Goal: Check status: Check status

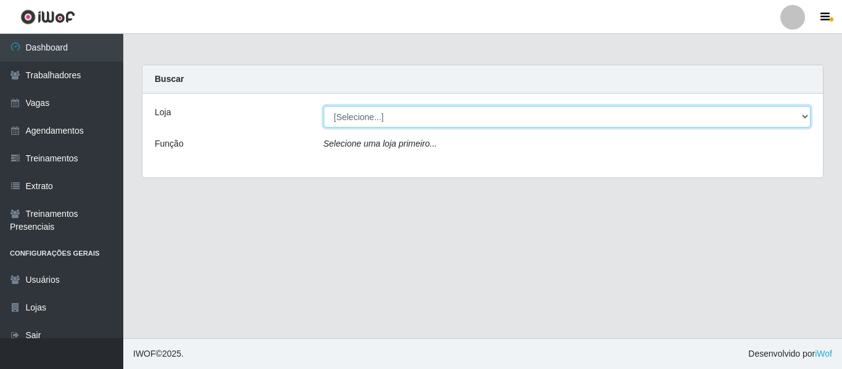
click at [394, 113] on select "[Selecione...] Varejão Supermercados" at bounding box center [567, 117] width 487 height 22
select select "237"
click at [324, 106] on select "[Selecione...] Varejão Supermercados" at bounding box center [567, 117] width 487 height 22
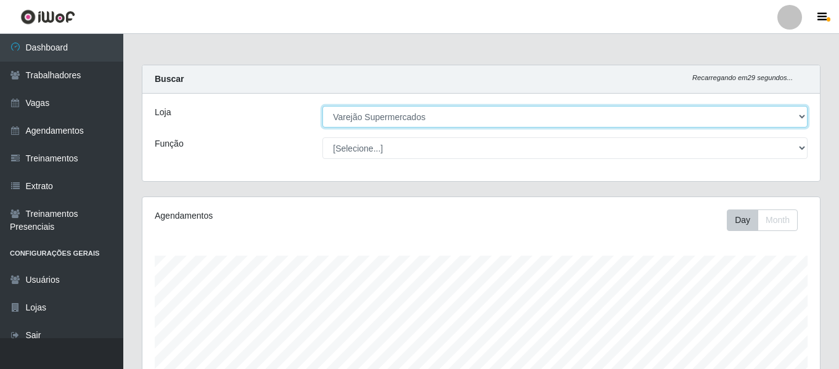
scroll to position [256, 677]
click at [437, 116] on select "[Selecione...] Varejão Supermercados" at bounding box center [564, 117] width 485 height 22
click at [322, 106] on select "[Selecione...] Varejão Supermercados" at bounding box center [564, 117] width 485 height 22
click at [422, 118] on select "[Selecione...] Varejão Supermercados" at bounding box center [564, 117] width 485 height 22
click at [322, 106] on select "[Selecione...] Varejão Supermercados" at bounding box center [564, 117] width 485 height 22
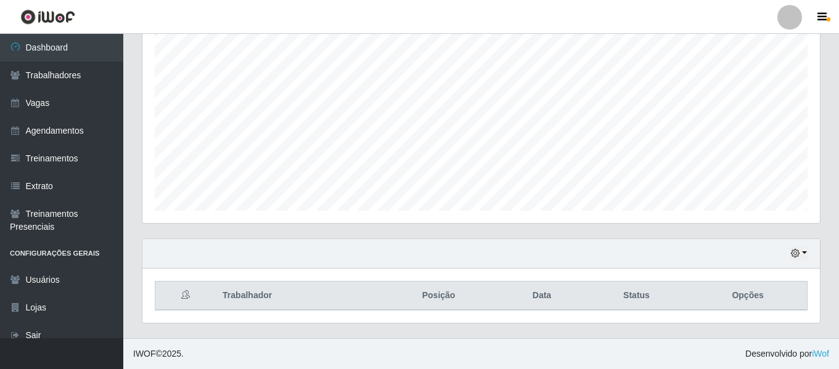
scroll to position [0, 0]
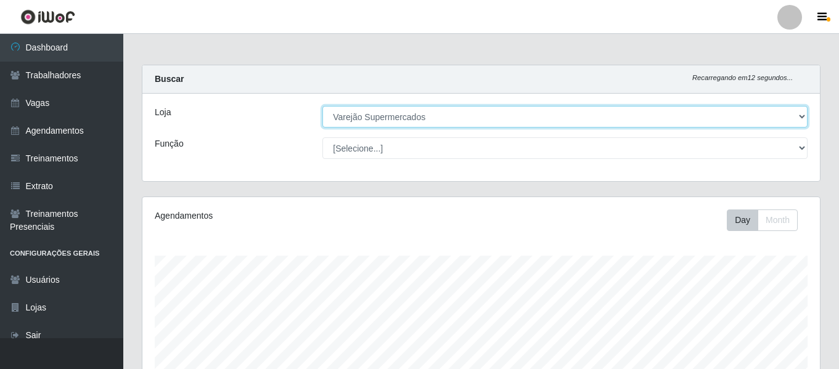
click at [452, 120] on select "[Selecione...] Varejão Supermercados" at bounding box center [564, 117] width 485 height 22
click at [322, 106] on select "[Selecione...] Varejão Supermercados" at bounding box center [564, 117] width 485 height 22
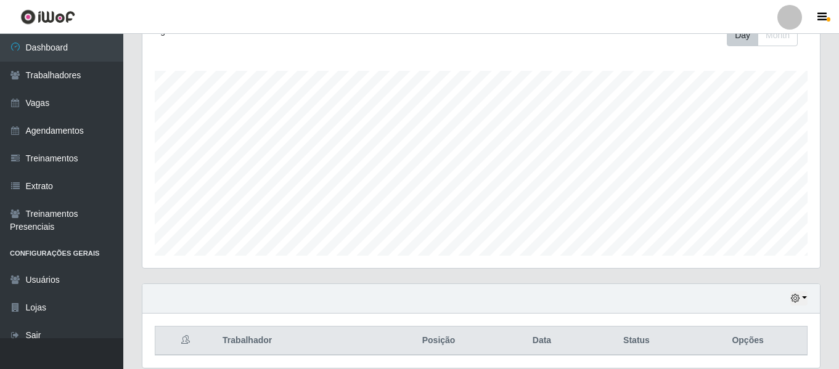
scroll to position [230, 0]
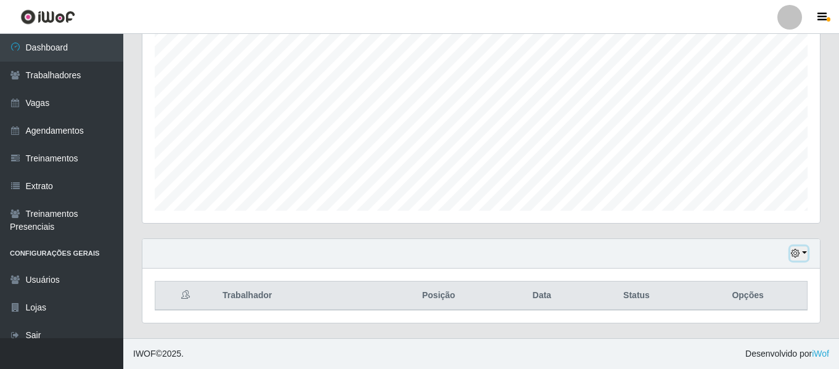
click at [802, 250] on button "button" at bounding box center [798, 253] width 17 height 14
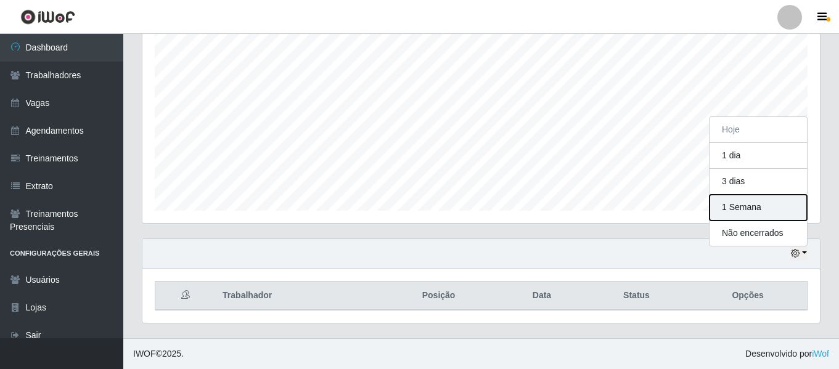
click at [746, 206] on button "1 Semana" at bounding box center [757, 208] width 97 height 26
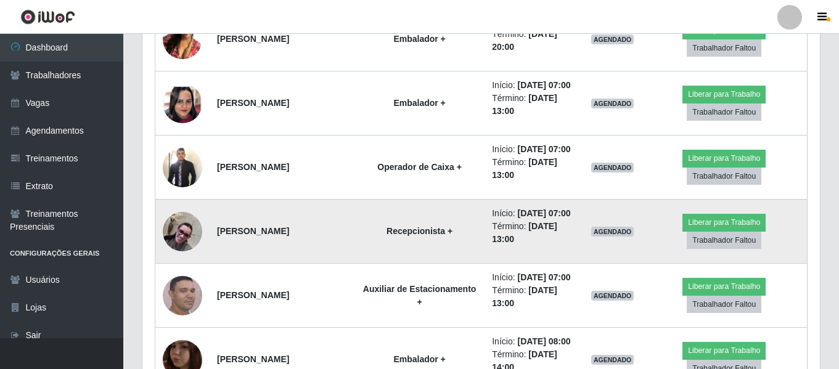
scroll to position [723, 0]
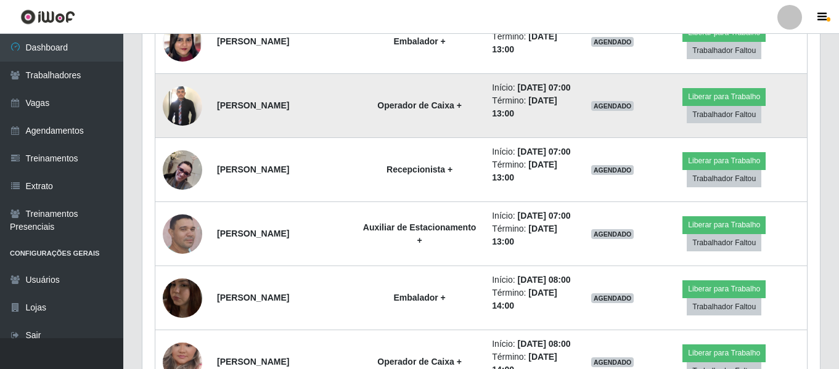
click at [188, 111] on img at bounding box center [182, 105] width 39 height 43
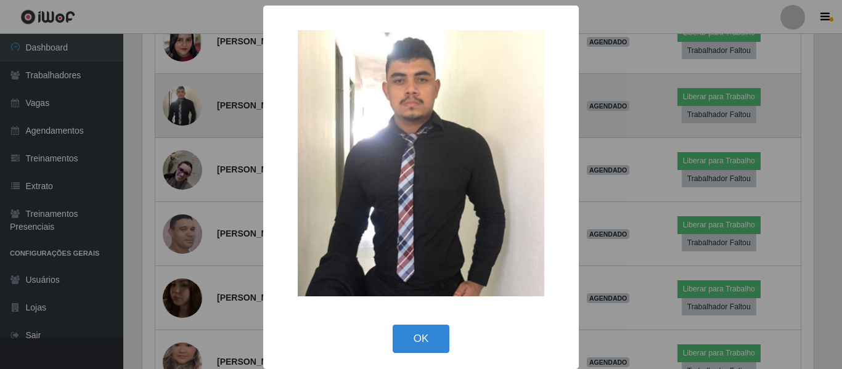
click at [188, 111] on div "× OK Cancel" at bounding box center [421, 184] width 842 height 369
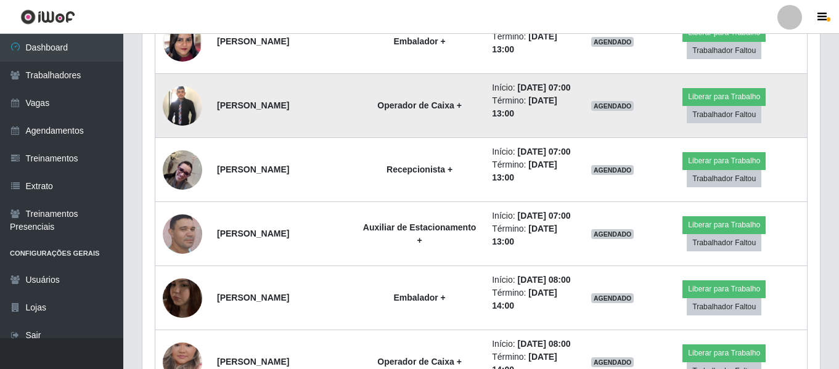
scroll to position [256, 677]
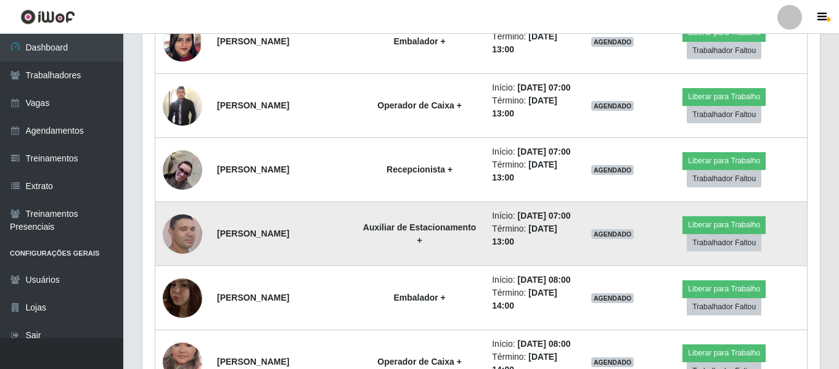
click at [181, 234] on img at bounding box center [182, 234] width 39 height 43
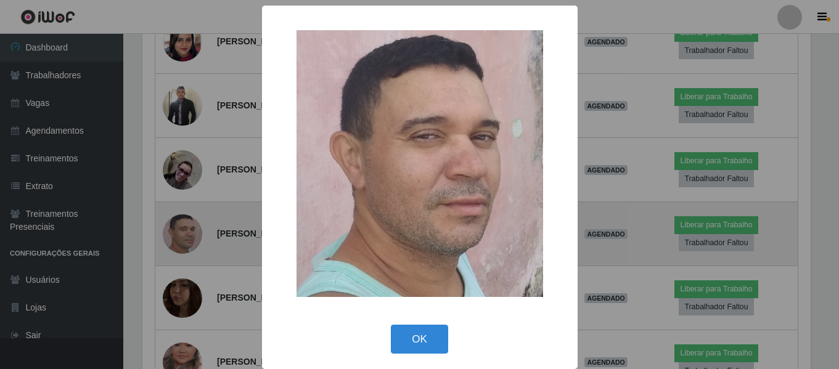
scroll to position [256, 671]
click at [181, 234] on div "× OK Cancel" at bounding box center [421, 184] width 842 height 369
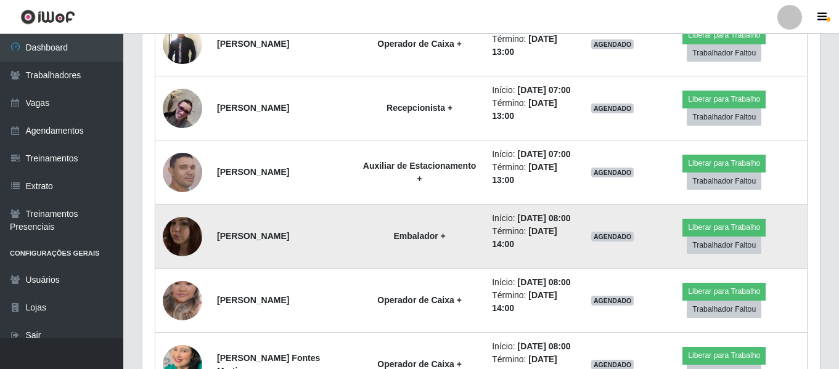
scroll to position [846, 0]
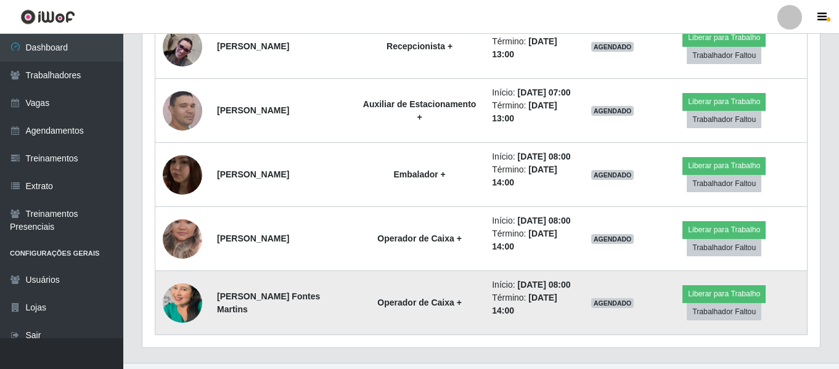
click at [181, 292] on img at bounding box center [182, 303] width 39 height 70
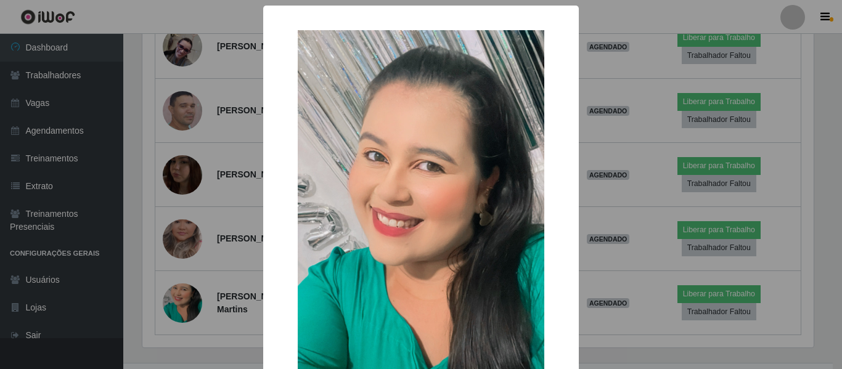
click at [181, 297] on div "× OK Cancel" at bounding box center [421, 184] width 842 height 369
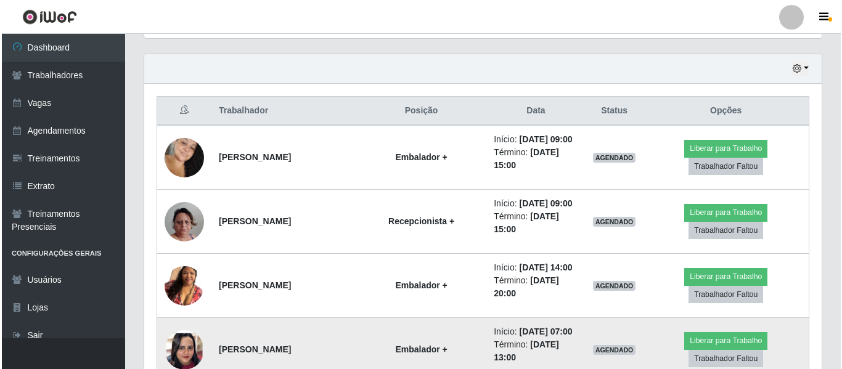
scroll to position [538, 0]
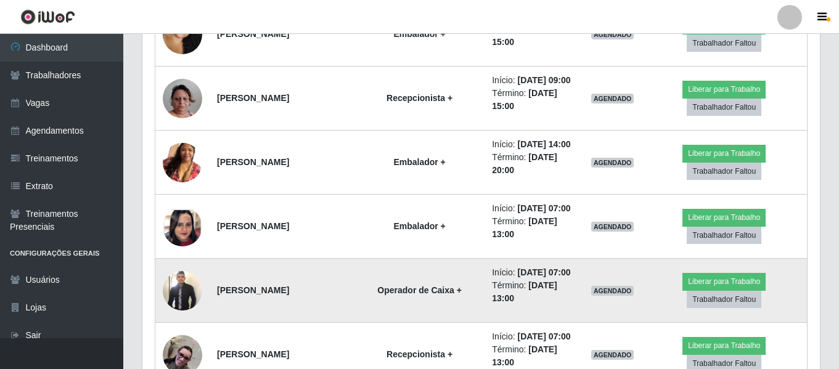
click at [193, 295] on img at bounding box center [182, 290] width 39 height 43
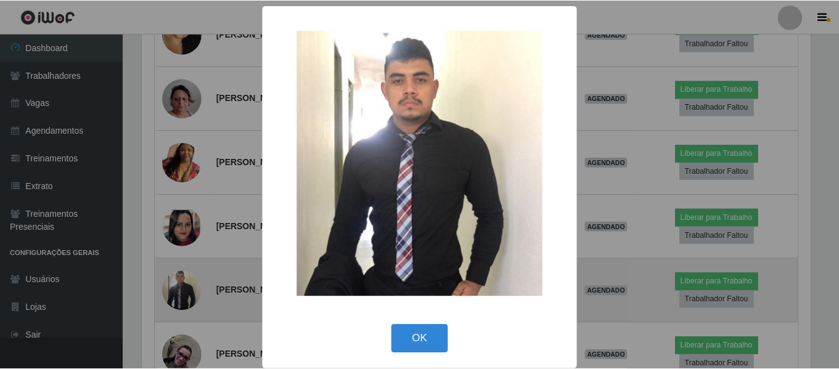
scroll to position [256, 671]
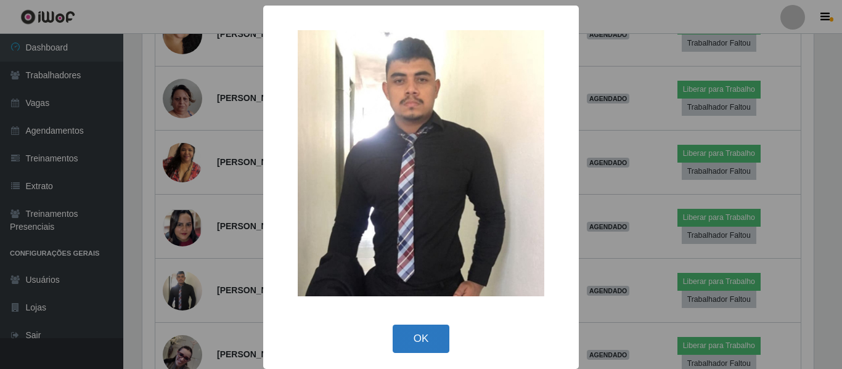
click at [409, 336] on button "OK" at bounding box center [421, 339] width 57 height 29
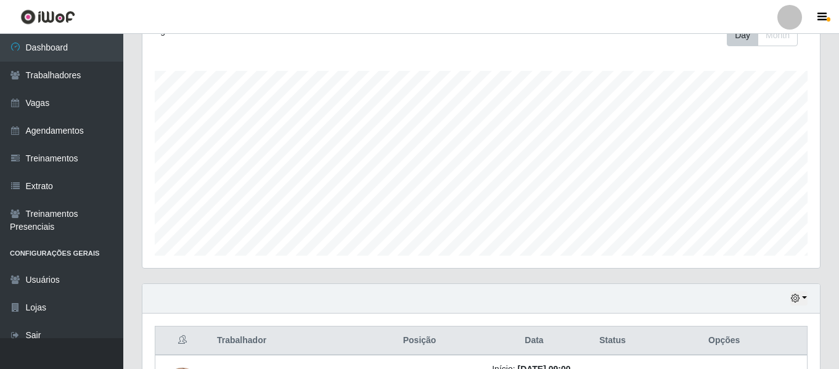
scroll to position [0, 0]
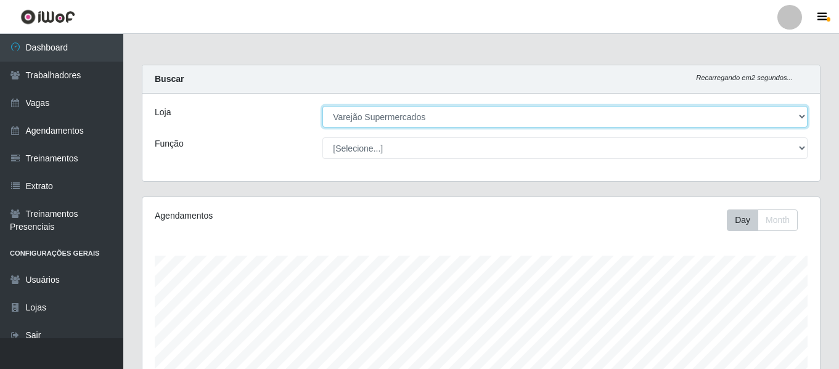
click at [462, 116] on select "[Selecione...] Varejão Supermercados" at bounding box center [564, 117] width 485 height 22
click at [322, 106] on select "[Selecione...] Varejão Supermercados" at bounding box center [564, 117] width 485 height 22
click at [449, 116] on select "[Selecione...] Varejão Supermercados" at bounding box center [564, 117] width 485 height 22
click at [322, 106] on select "[Selecione...] Varejão Supermercados" at bounding box center [564, 117] width 485 height 22
click at [455, 116] on select "[Selecione...] Varejão Supermercados" at bounding box center [564, 117] width 485 height 22
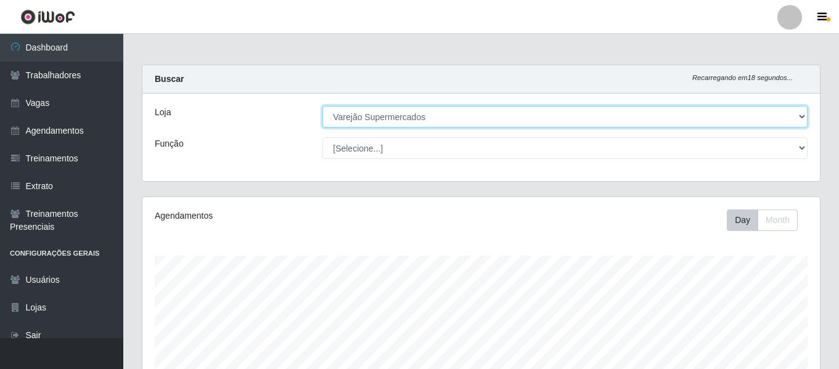
click at [322, 106] on select "[Selecione...] Varejão Supermercados" at bounding box center [564, 117] width 485 height 22
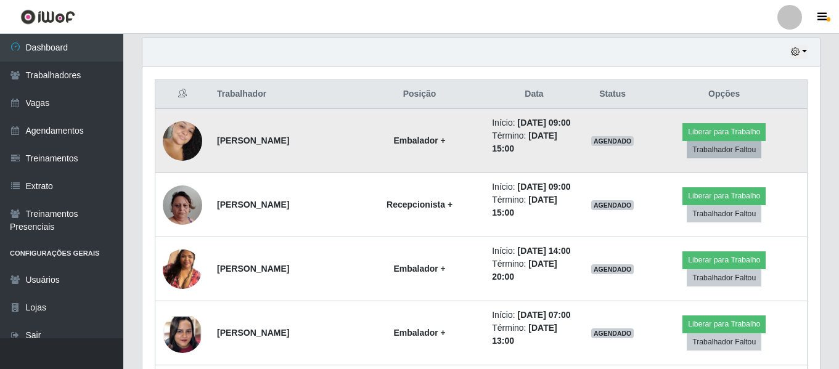
scroll to position [370, 0]
